Goal: Transaction & Acquisition: Purchase product/service

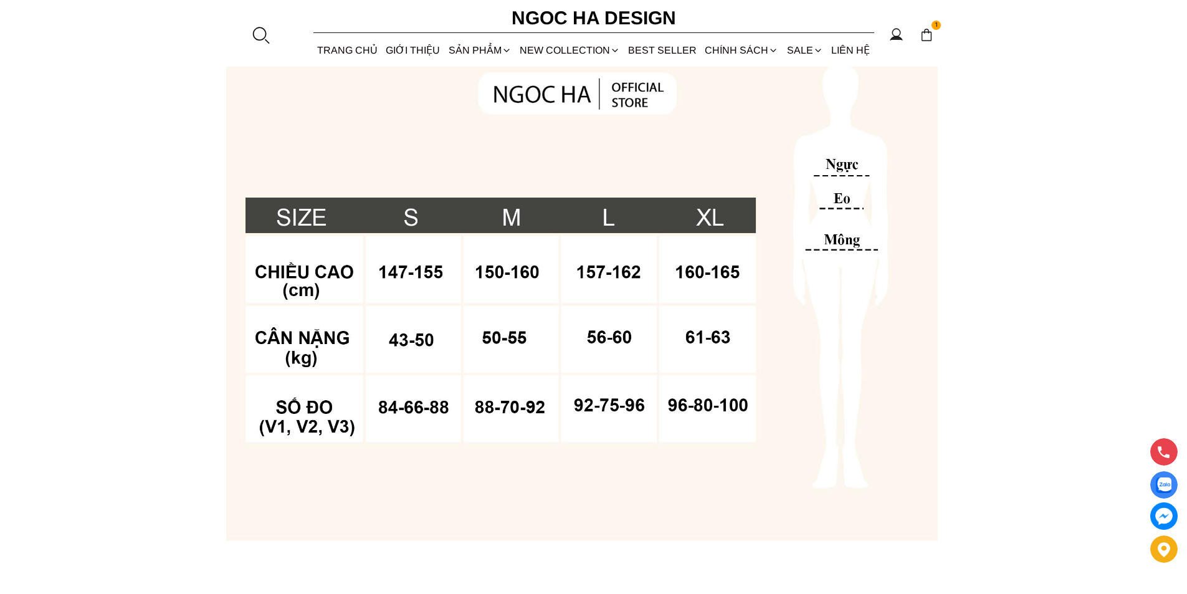
scroll to position [935, 0]
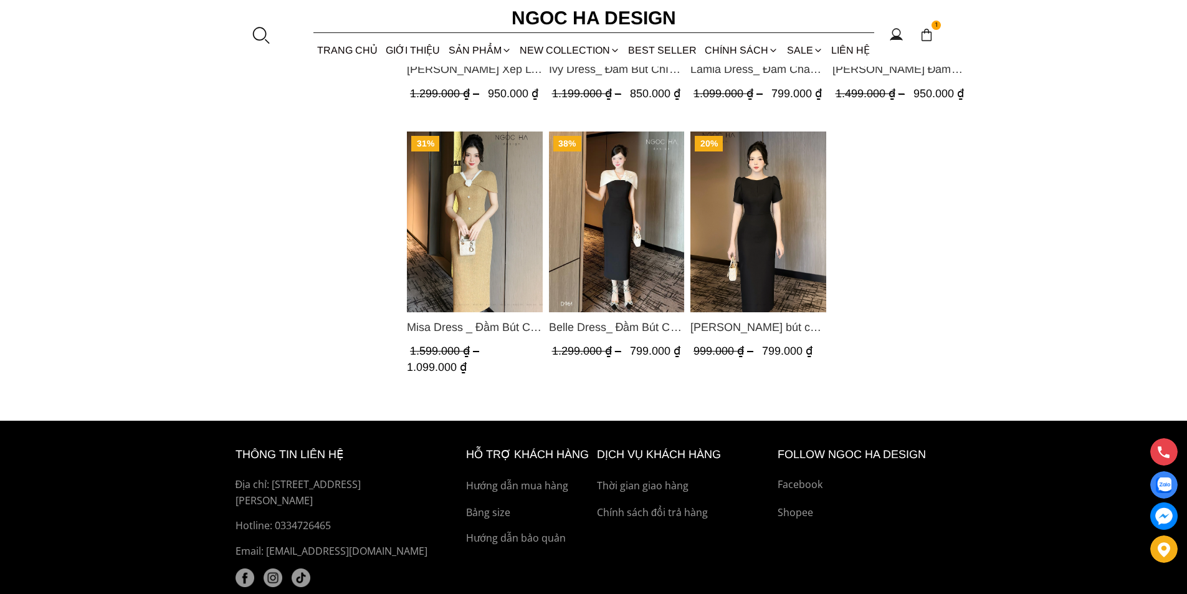
scroll to position [1246, 0]
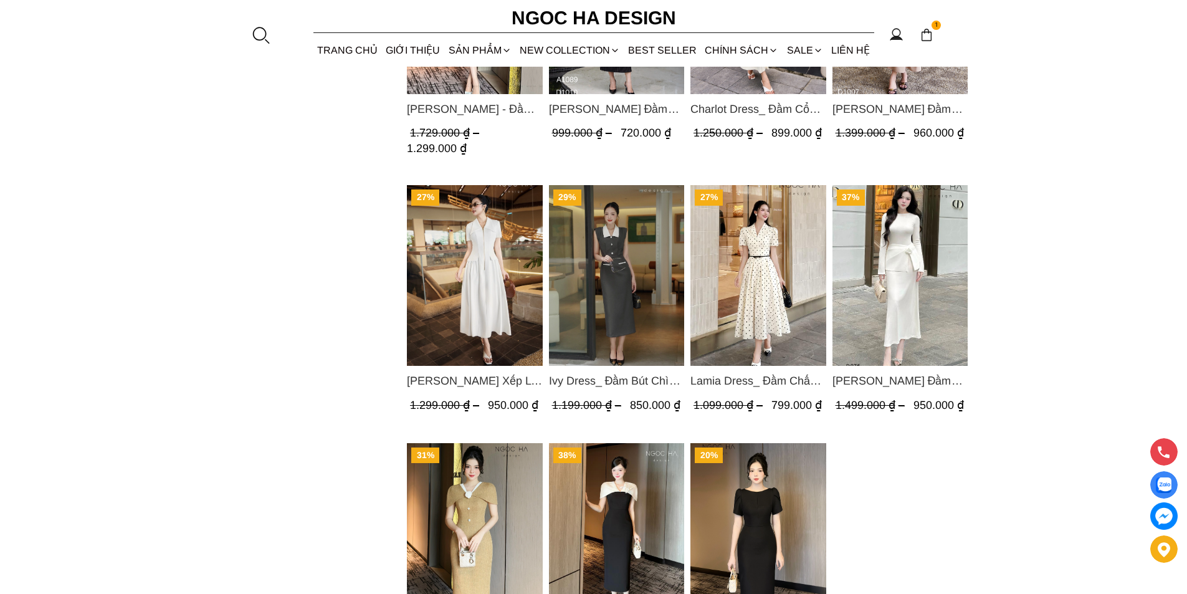
click at [469, 241] on img "Product image - Ella Dress_Đầm Xếp Ly Xòe Khóa Đồng Màu Trắng D1006" at bounding box center [475, 275] width 136 height 181
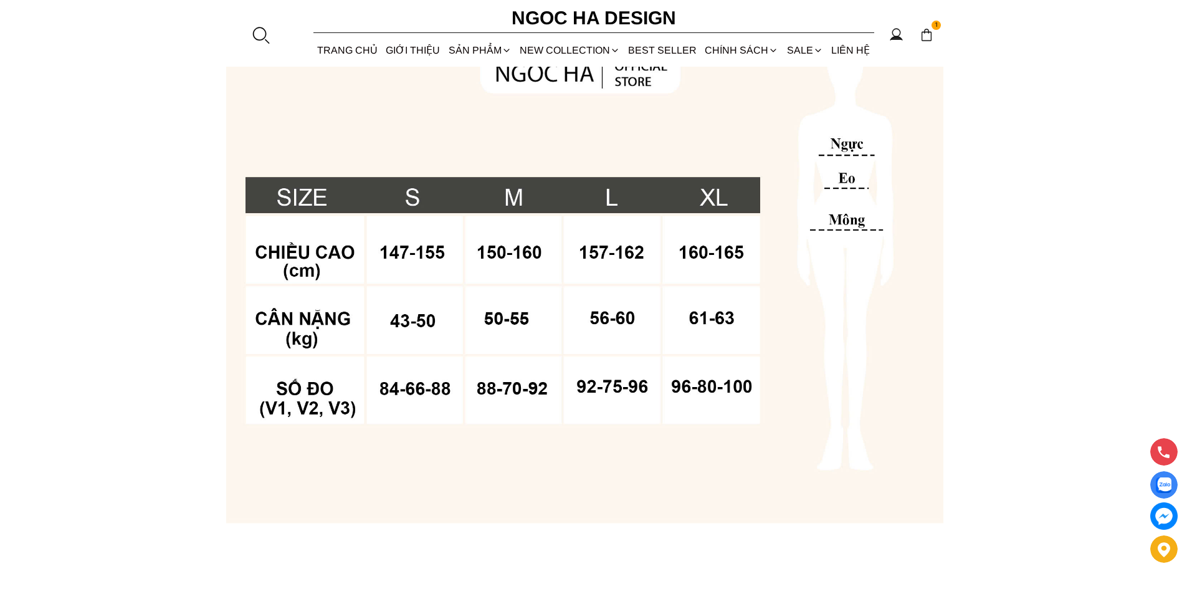
scroll to position [997, 0]
